Goal: Information Seeking & Learning: Check status

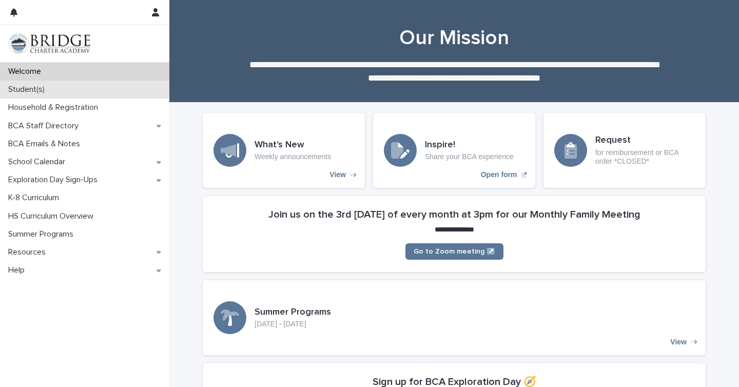
click at [99, 96] on div "Student(s)" at bounding box center [84, 90] width 169 height 18
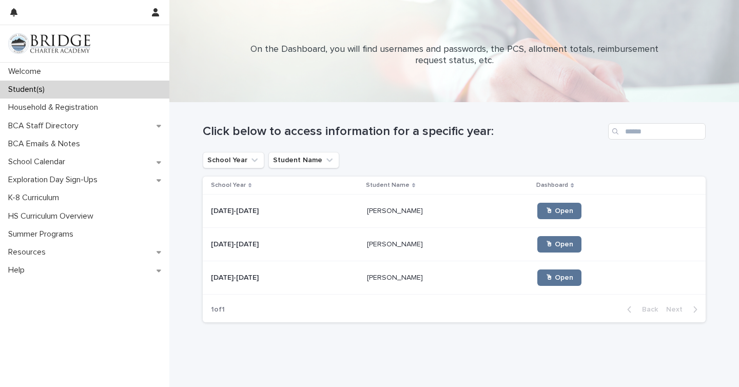
click at [367, 211] on p "[PERSON_NAME]" at bounding box center [396, 210] width 58 height 11
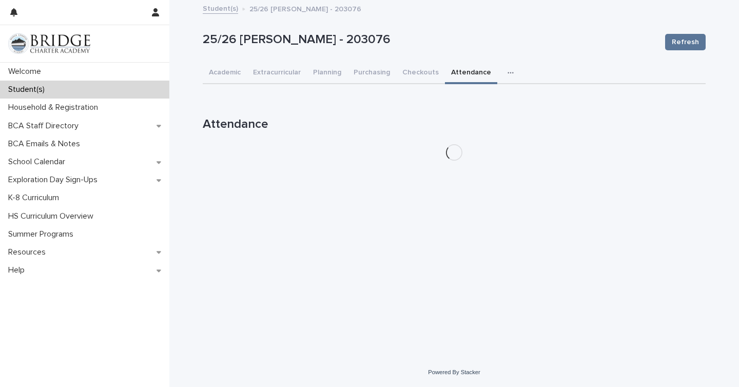
click at [487, 78] on button "Attendance" at bounding box center [471, 74] width 52 height 22
click at [502, 74] on button "button" at bounding box center [513, 73] width 23 height 21
click at [476, 103] on button "General" at bounding box center [479, 99] width 68 height 15
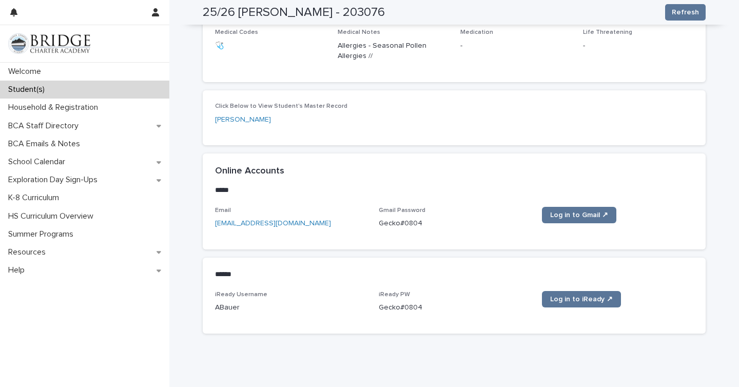
scroll to position [455, 0]
